Goal: Task Accomplishment & Management: Use online tool/utility

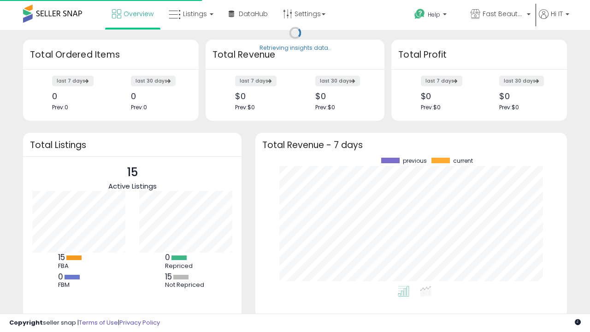
scroll to position [128, 293]
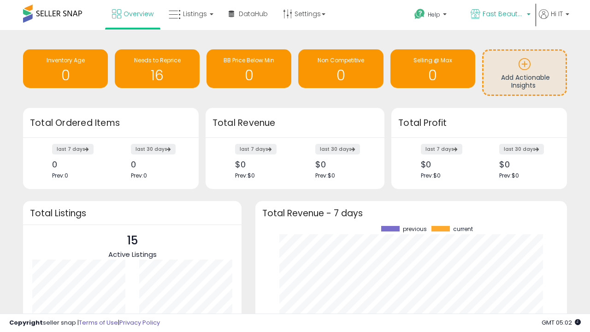
click at [500, 15] on span "Fast Beauty ([GEOGRAPHIC_DATA])" at bounding box center [504, 13] width 42 height 9
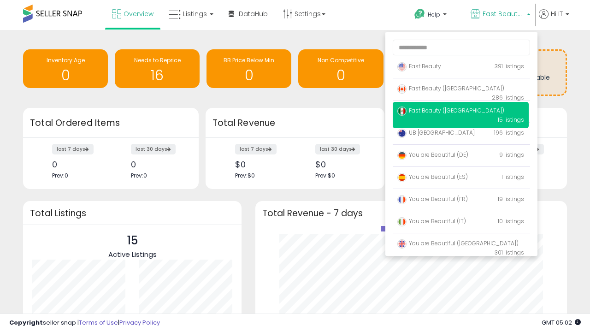
click at [461, 68] on p "Fast Beauty 391 listings" at bounding box center [461, 67] width 136 height 18
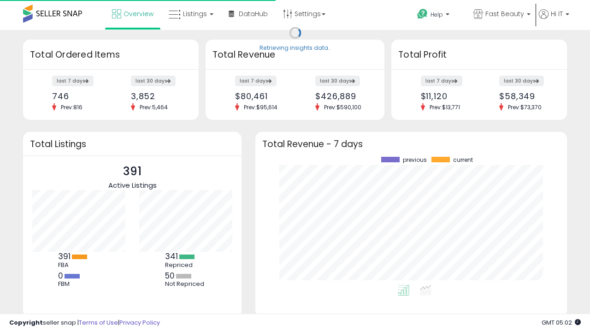
scroll to position [128, 293]
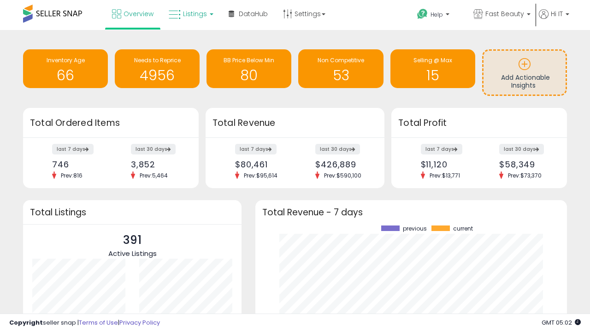
click at [190, 14] on span "Listings" at bounding box center [195, 13] width 24 height 9
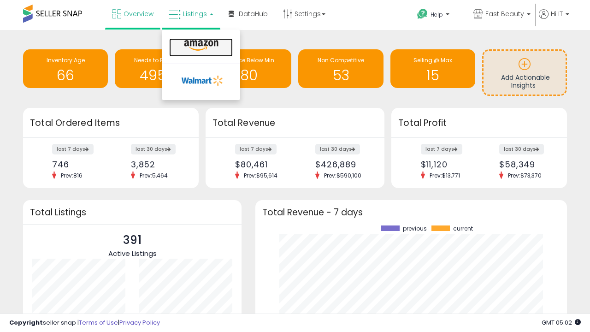
click at [200, 46] on icon at bounding box center [201, 46] width 40 height 12
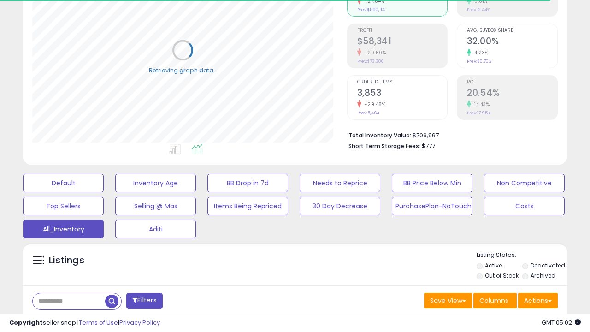
click at [65, 321] on span "Last 30 Days" at bounding box center [67, 325] width 40 height 9
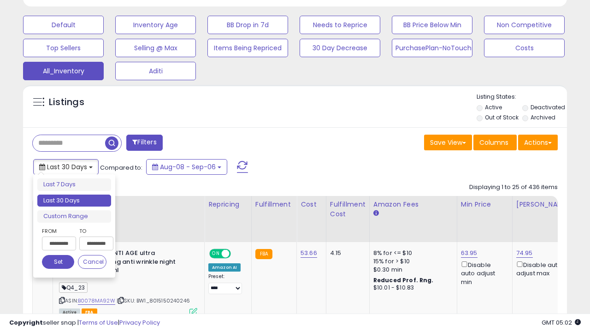
scroll to position [189, 315]
click at [74, 201] on li "Last 30 Days" at bounding box center [74, 201] width 74 height 12
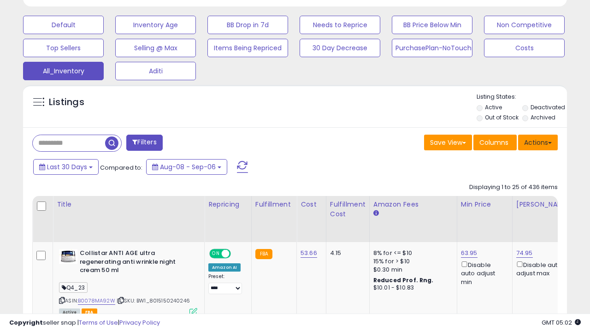
click at [538, 142] on button "Actions" at bounding box center [538, 143] width 40 height 16
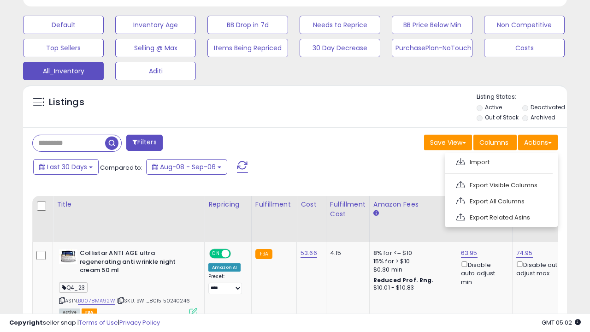
click at [500, 200] on link "Export All Columns" at bounding box center [500, 201] width 101 height 14
